Goal: Task Accomplishment & Management: Manage account settings

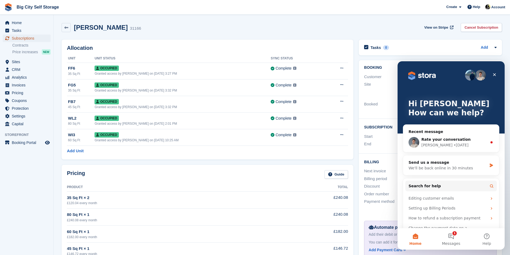
click at [37, 37] on span "Subscriptions" at bounding box center [28, 38] width 32 height 7
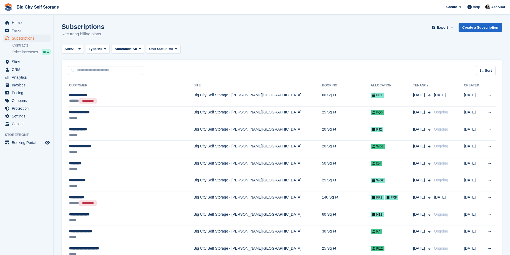
click at [122, 69] on input "text" at bounding box center [105, 70] width 75 height 9
type input "*******"
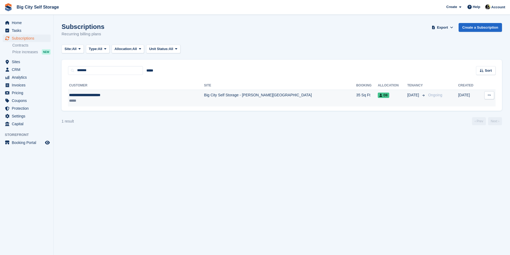
click at [248, 94] on td "Big City Self Storage - [PERSON_NAME][GEOGRAPHIC_DATA]" at bounding box center [280, 98] width 152 height 17
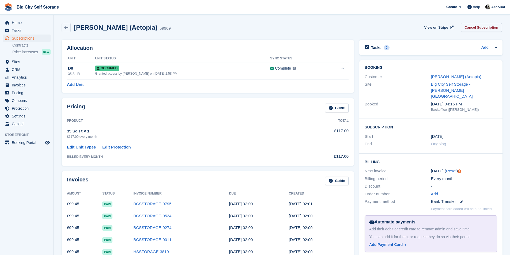
click at [497, 28] on link "Cancel Subscription" at bounding box center [481, 27] width 41 height 9
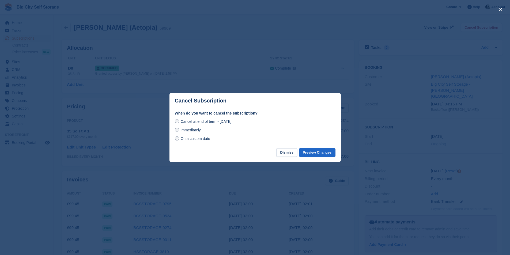
click at [197, 130] on span "Immediately" at bounding box center [190, 130] width 20 height 4
click at [204, 121] on span "Cancel at end of term - Thursday, 11th September, 2025" at bounding box center [205, 121] width 51 height 4
click at [320, 154] on button "Preview Changes" at bounding box center [317, 152] width 36 height 9
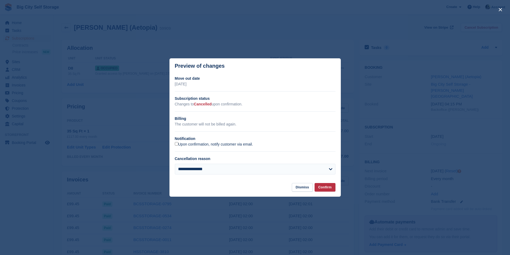
click at [218, 145] on label "Upon confirmation, notify customer via email." at bounding box center [214, 144] width 78 height 5
click at [328, 187] on button "Confirm" at bounding box center [325, 187] width 21 height 9
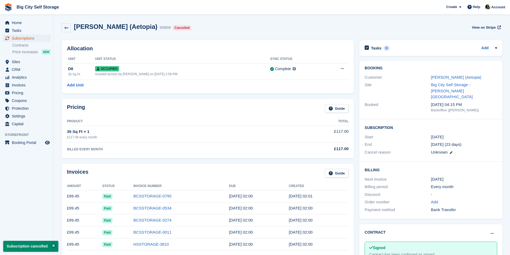
click at [30, 37] on span "Subscriptions" at bounding box center [28, 38] width 32 height 7
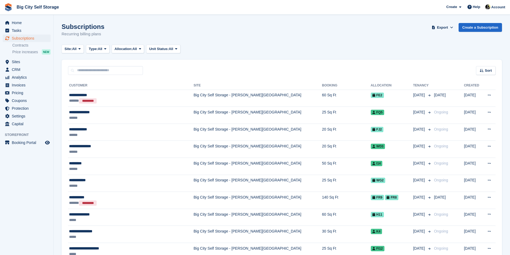
drag, startPoint x: 56, startPoint y: 26, endPoint x: 67, endPoint y: 27, distance: 10.7
click at [67, 27] on h1 "Subscriptions" at bounding box center [83, 26] width 43 height 7
drag, startPoint x: 94, startPoint y: 67, endPoint x: 94, endPoint y: 74, distance: 7.2
click at [94, 67] on input "text" at bounding box center [105, 70] width 75 height 9
